Goal: Find specific page/section: Find specific page/section

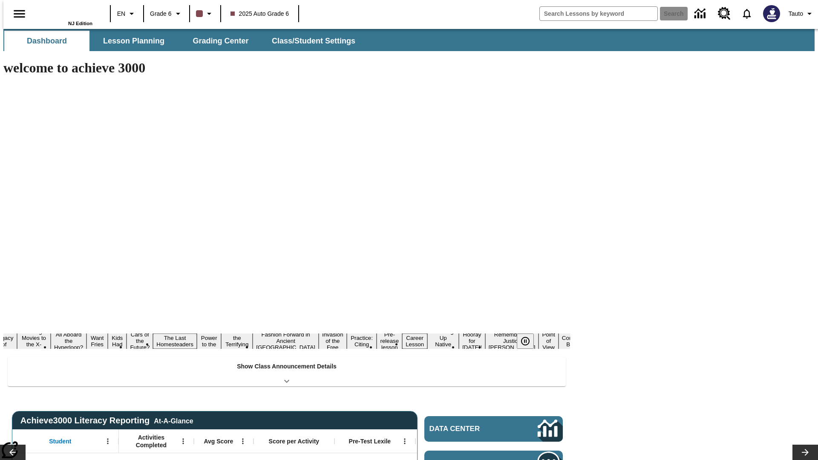
type input "-1"
click at [130, 41] on button "Lesson Planning" at bounding box center [133, 41] width 85 height 20
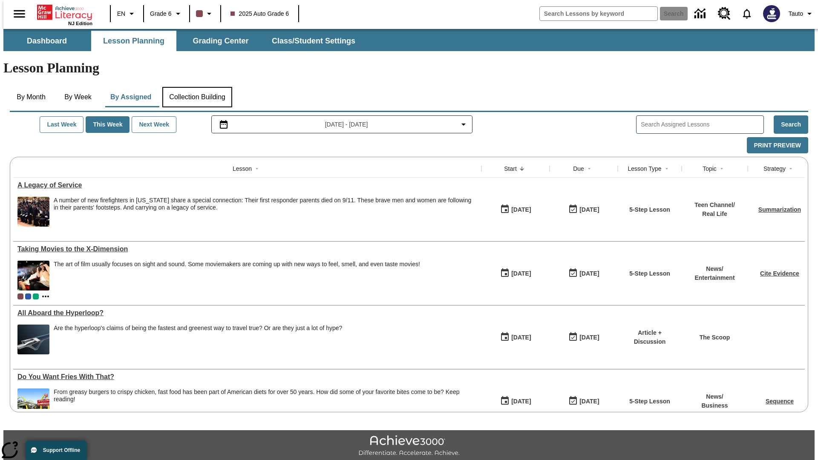
click at [197, 87] on button "Collection Building" at bounding box center [197, 97] width 70 height 20
